Goal: Navigation & Orientation: Find specific page/section

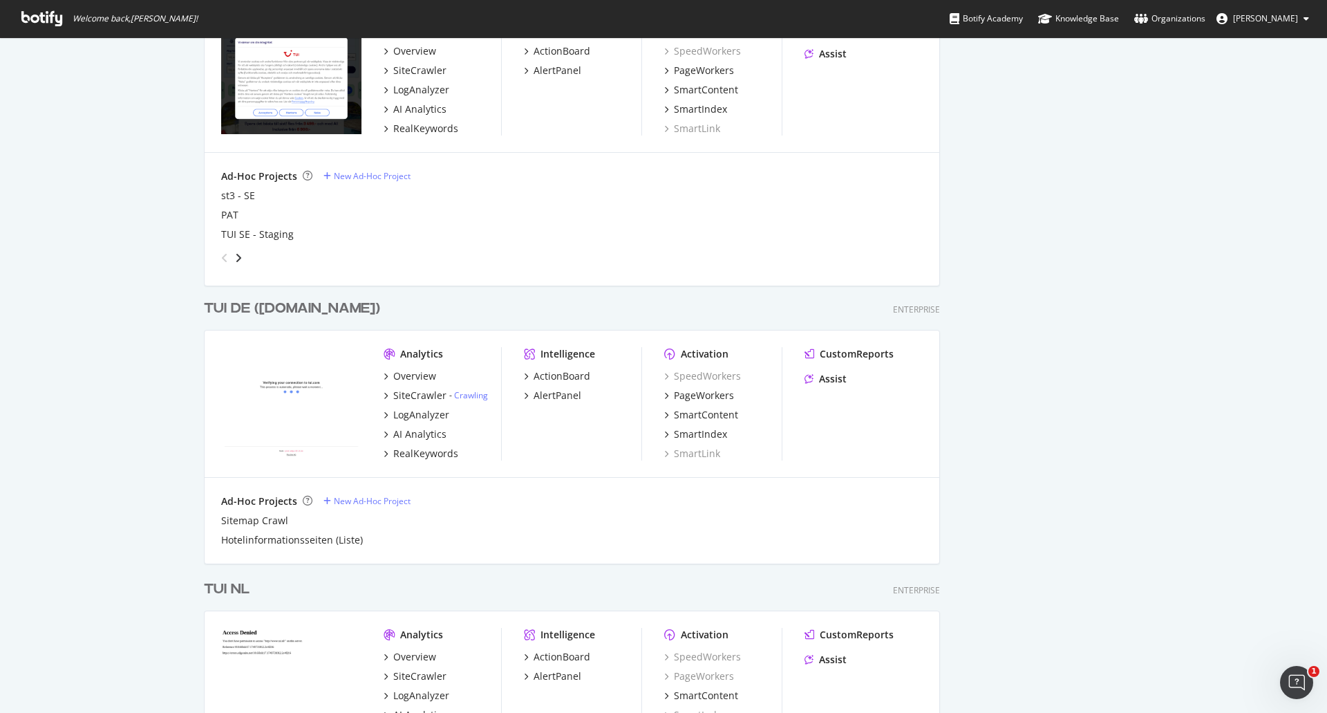
scroll to position [2903, 0]
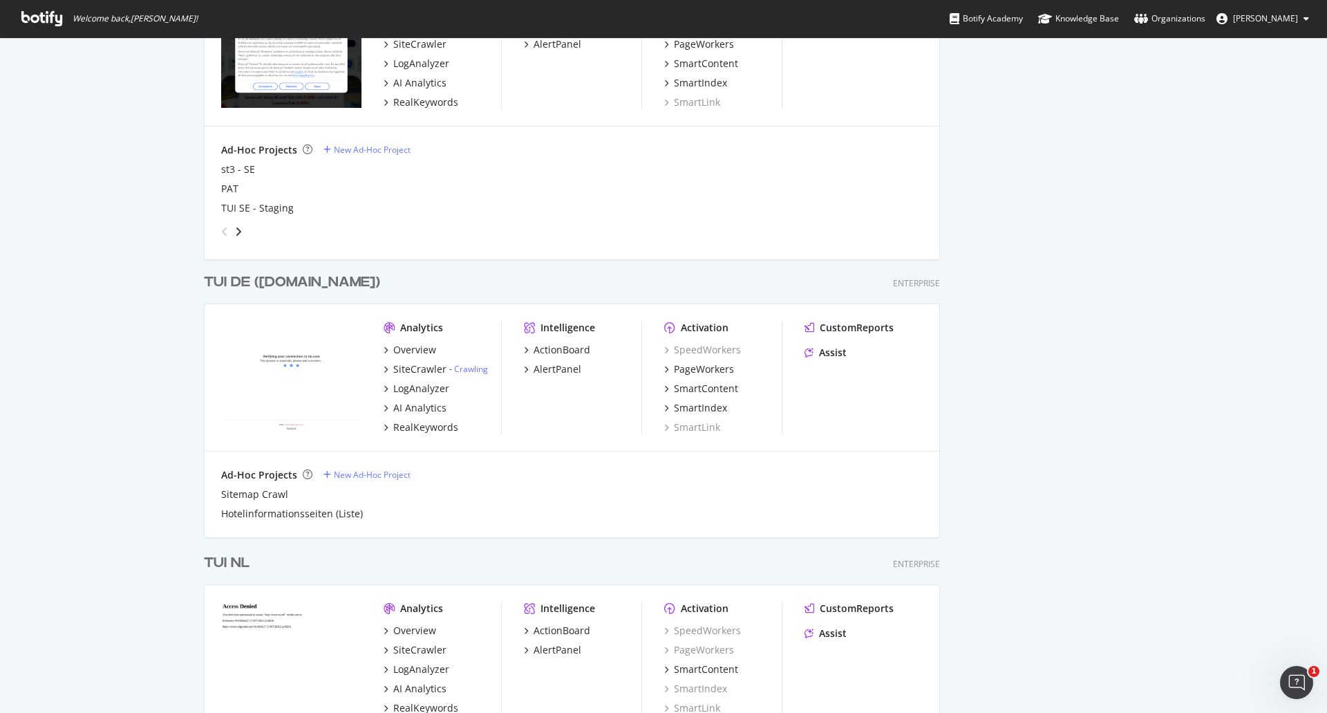
click at [227, 567] on div "TUI NL" at bounding box center [227, 563] width 46 height 20
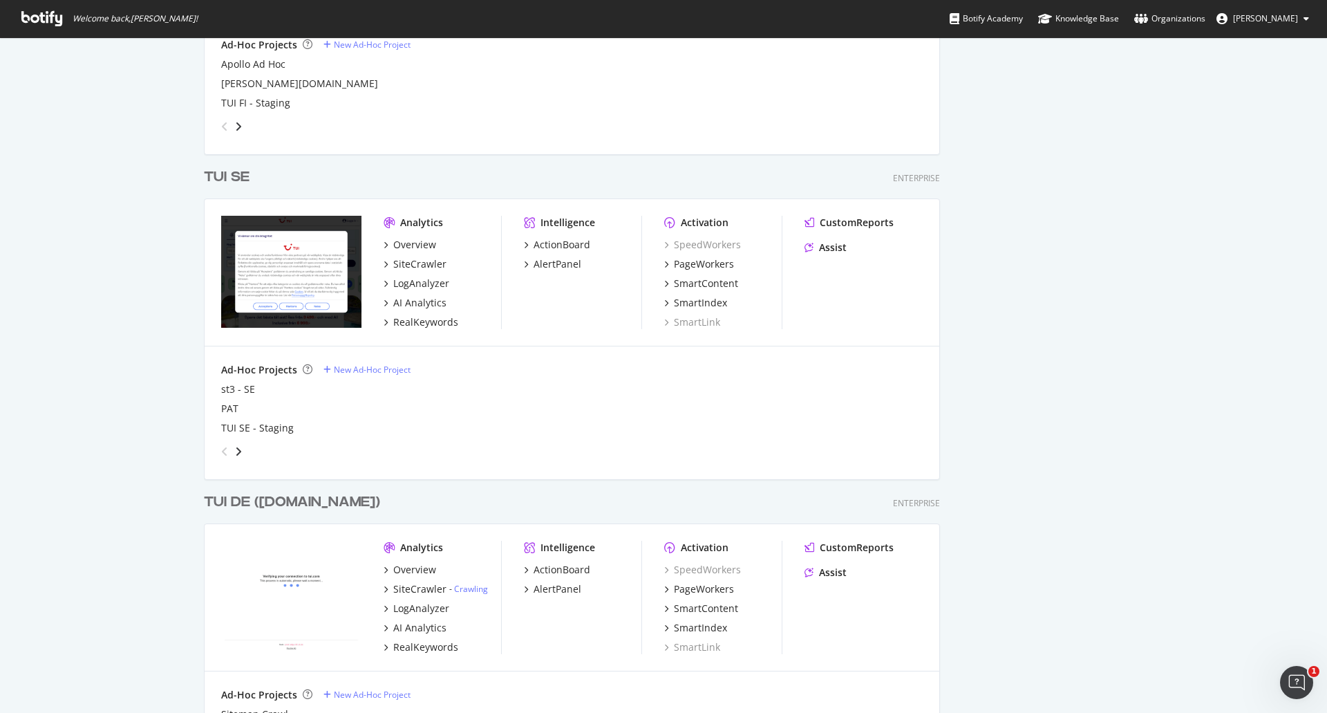
scroll to position [2673, 0]
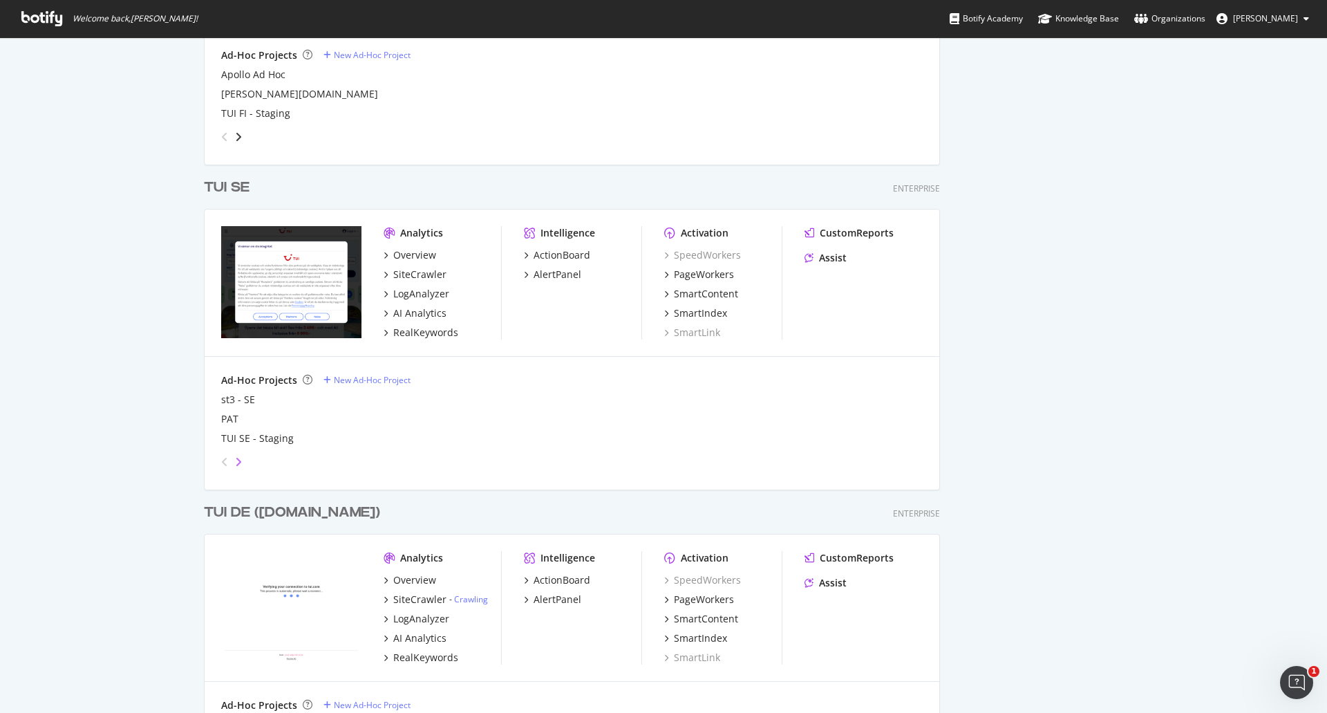
click at [235, 462] on icon "angle-right" at bounding box center [238, 461] width 7 height 11
click at [221, 465] on icon "angle-left" at bounding box center [224, 461] width 7 height 11
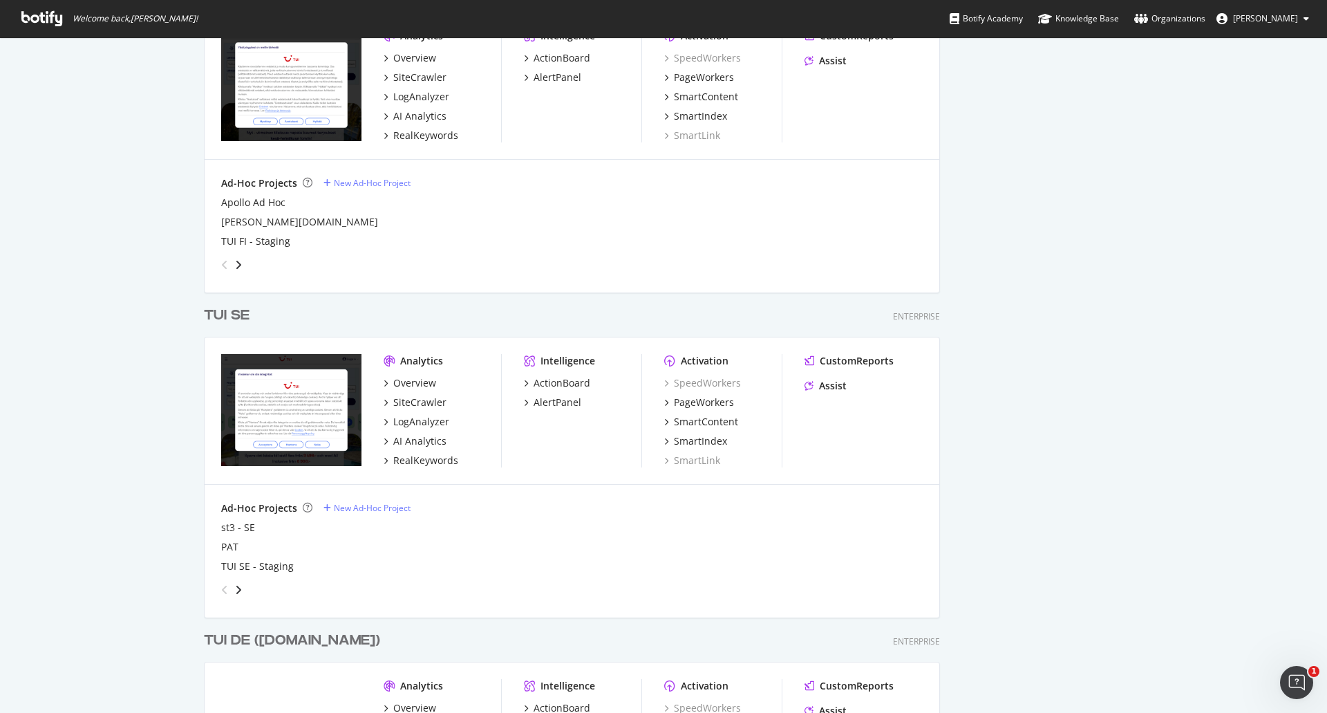
scroll to position [2535, 0]
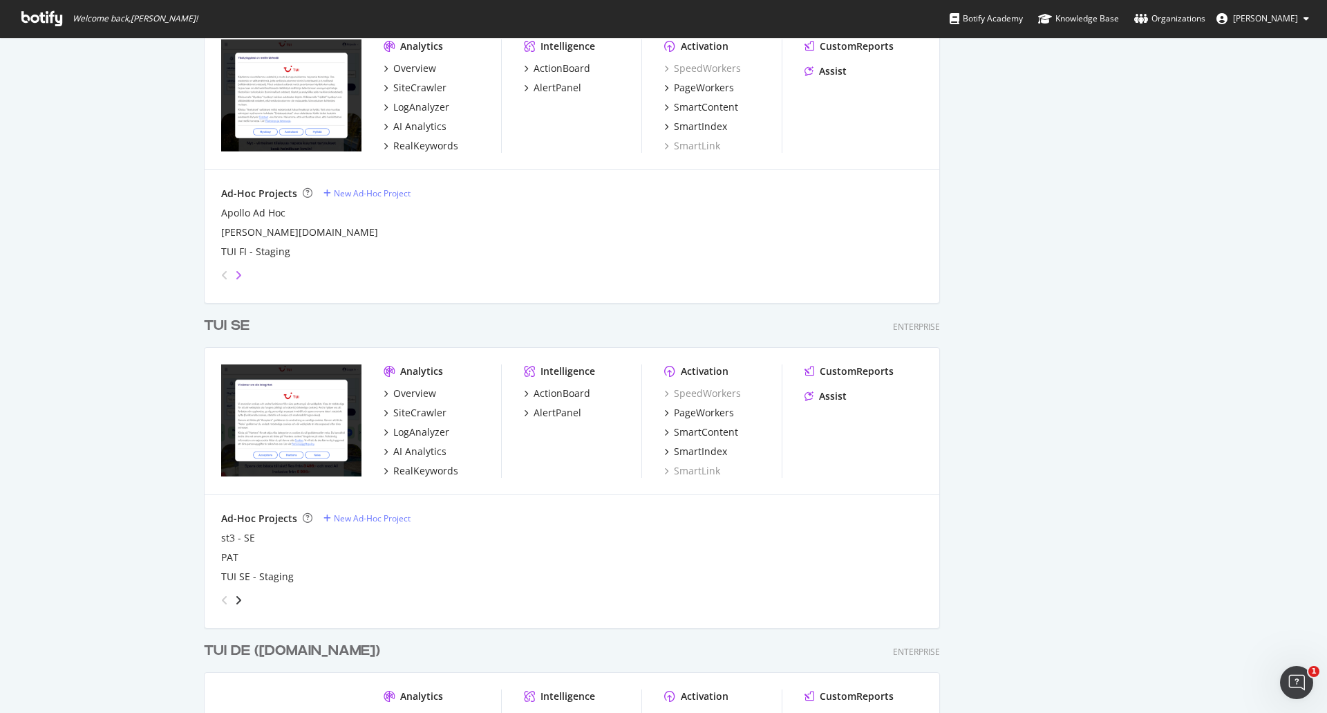
click at [236, 271] on icon "angle-right" at bounding box center [238, 275] width 7 height 11
click at [221, 276] on icon "angle-left" at bounding box center [224, 275] width 7 height 11
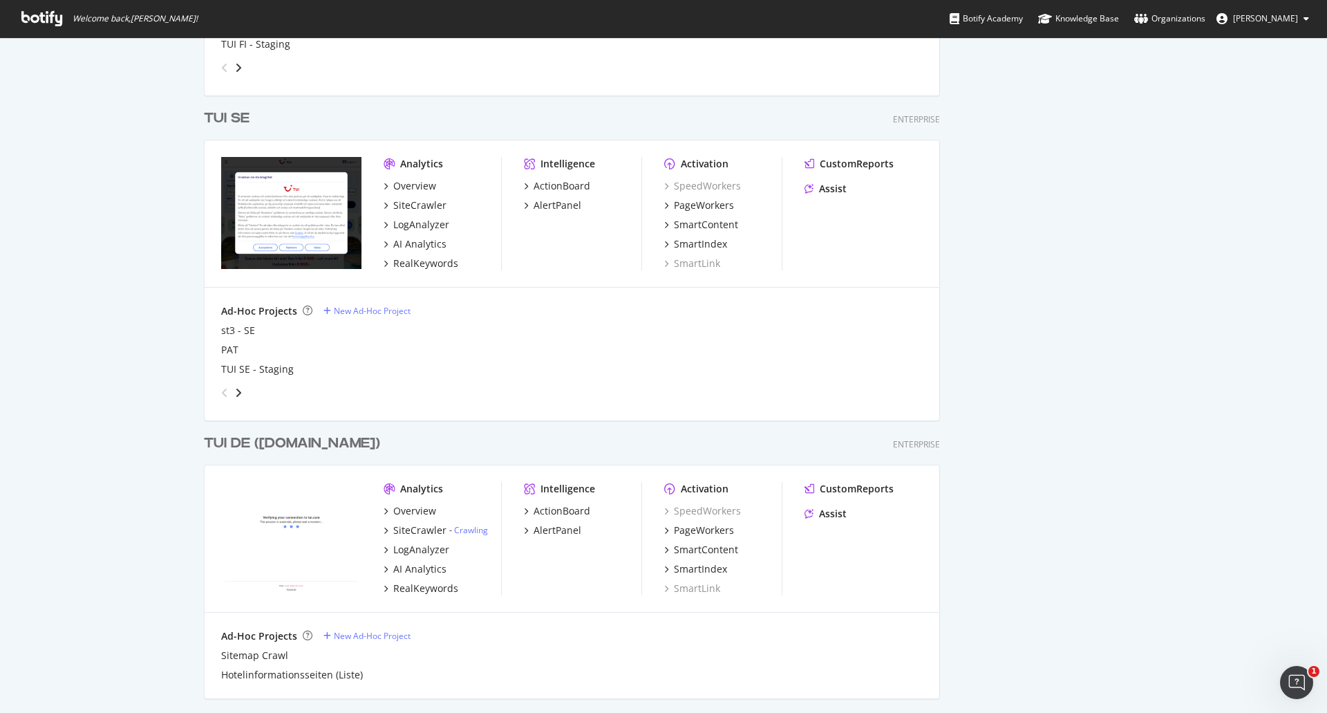
scroll to position [2880, 0]
